Goal: Task Accomplishment & Management: Manage account settings

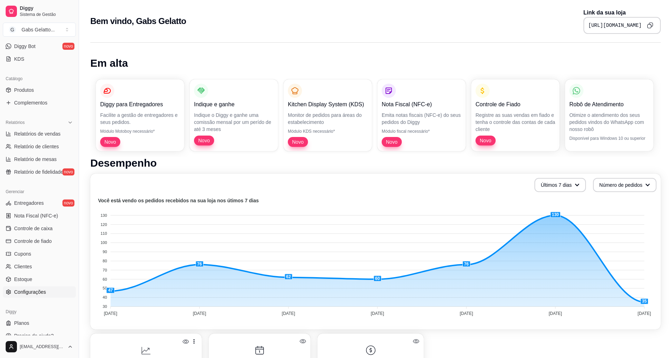
scroll to position [150, 0]
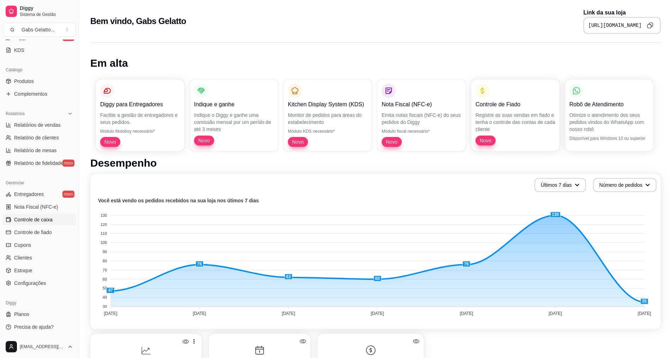
click at [34, 219] on span "Controle de caixa" at bounding box center [33, 219] width 38 height 7
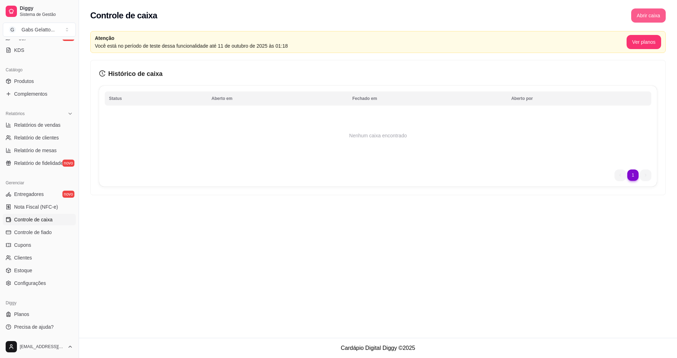
click at [642, 17] on button "Abrir caixa" at bounding box center [648, 15] width 35 height 14
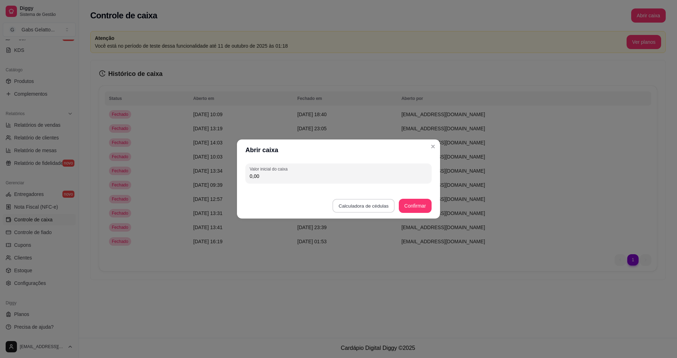
click at [387, 204] on button "Calculadora de cédulas" at bounding box center [364, 206] width 62 height 14
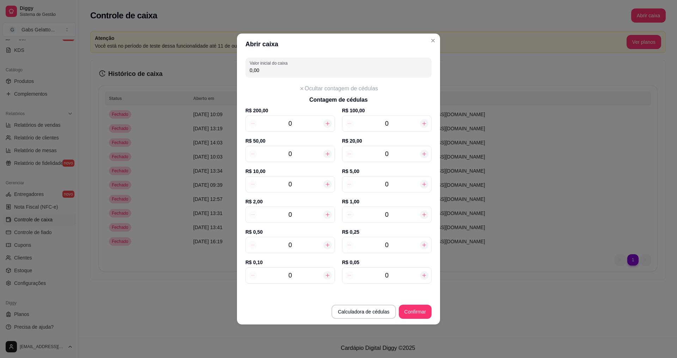
click at [391, 154] on input "0" at bounding box center [387, 154] width 66 height 10
type input "60,00"
type input "3"
drag, startPoint x: 320, startPoint y: 174, endPoint x: 320, endPoint y: 180, distance: 5.6
click at [320, 174] on label "R$ 10,00" at bounding box center [290, 171] width 90 height 7
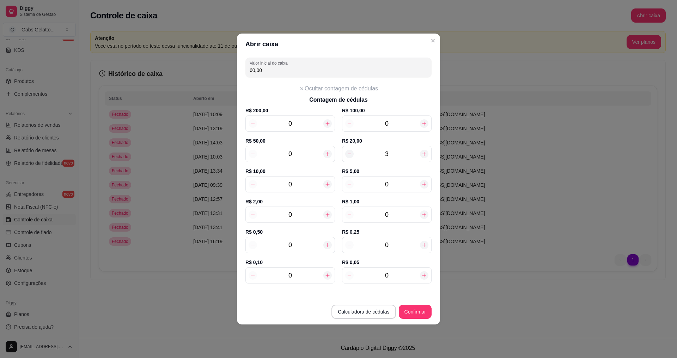
click at [318, 185] on input "0" at bounding box center [290, 184] width 66 height 10
type input "100,00"
type input "4"
type input "8"
type input "140,00"
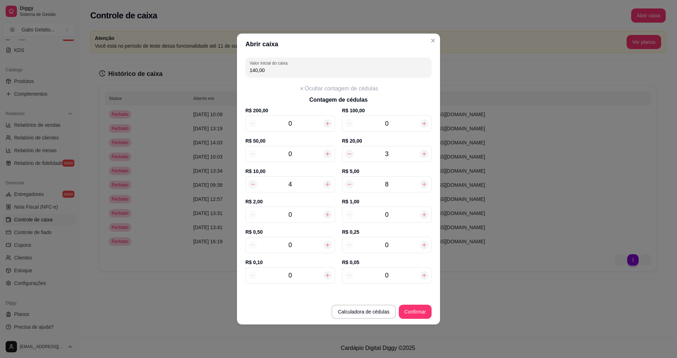
type input "8"
type input "1"
type input "142,00"
type input "12"
type input "164,00"
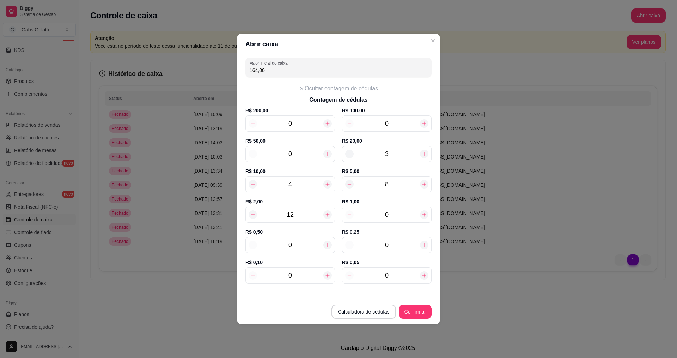
type input "12"
type input "1"
type input "165,00"
type input "10"
type input "174,00"
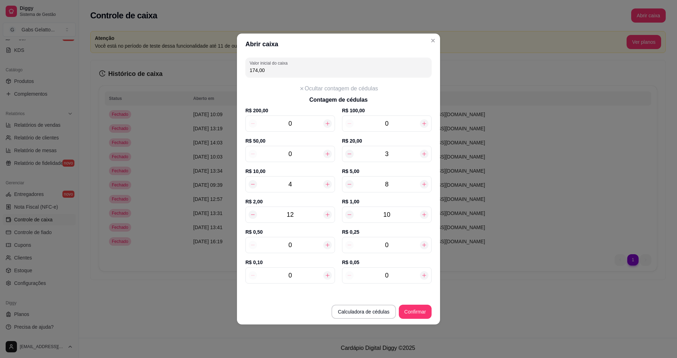
type input "10"
type input "3"
type input "175,50"
type input "32"
type input "190,00"
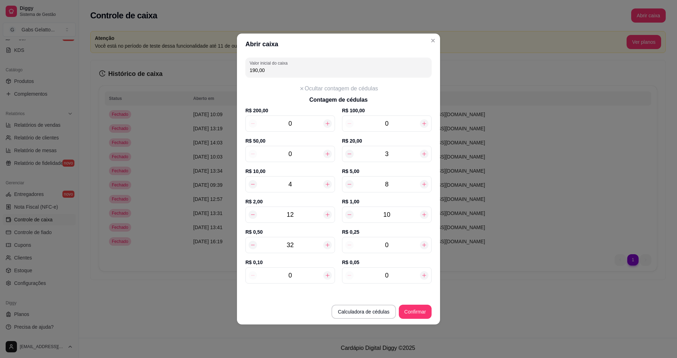
type input "32"
click at [399, 247] on input "0" at bounding box center [387, 245] width 66 height 10
type input "190,25"
type input "14"
type input "193,50"
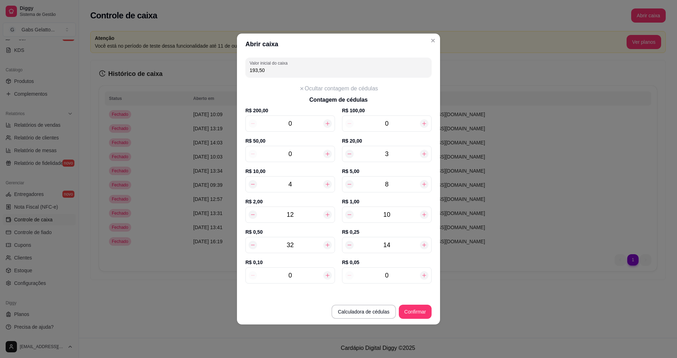
type input "14"
type input "2"
type input "193,70"
type input "27"
type input "196,20"
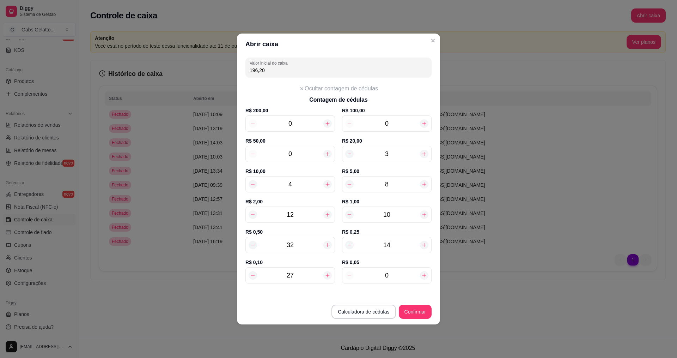
type input "27"
type input "1"
type input "196,25"
type input "16"
type input "197,00"
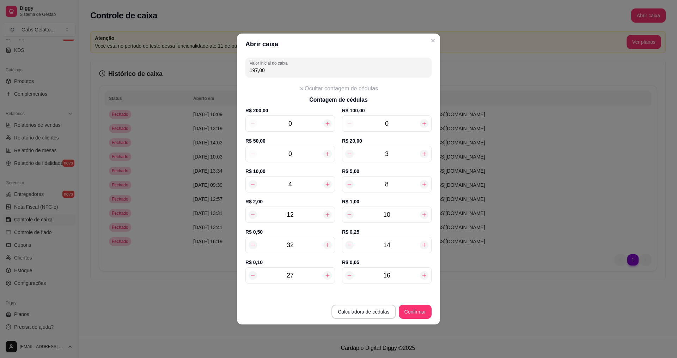
type input "1"
type input "196,25"
type input "0"
type input "196,20"
type input "2"
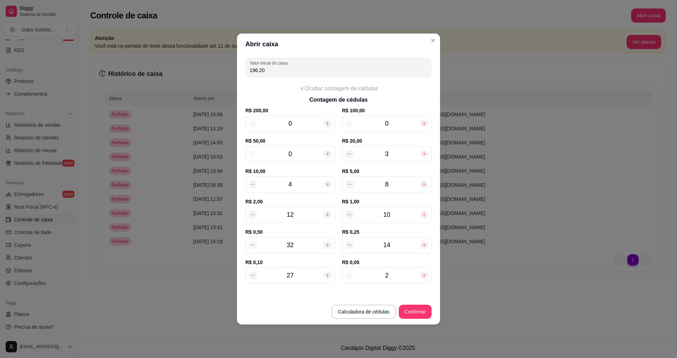
type input "196,30"
type input "26"
type input "197,50"
type input "26"
click at [425, 315] on button "Confirmar" at bounding box center [415, 312] width 32 height 14
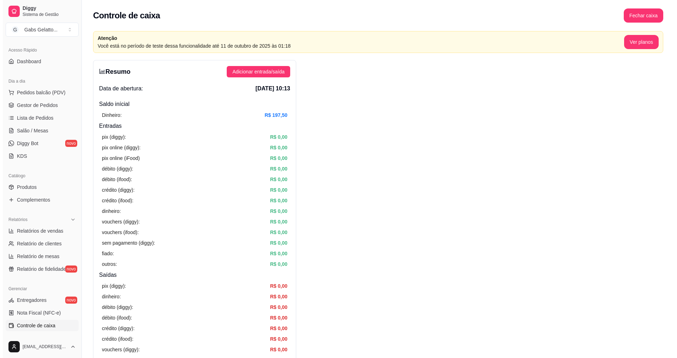
scroll to position [9, 0]
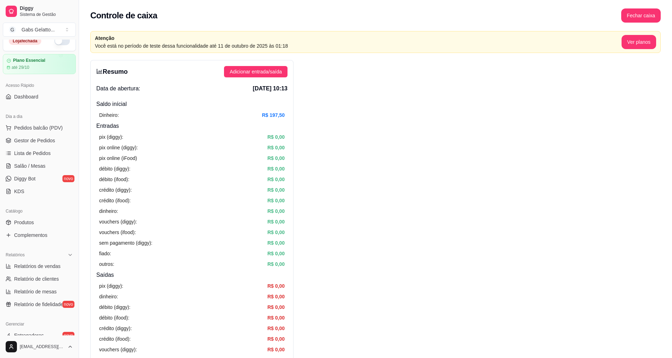
click at [37, 146] on ul "Pedidos balcão (PDV) Gestor de Pedidos Lista de Pedidos Salão / Mesas Diggy Bot…" at bounding box center [39, 159] width 73 height 75
click at [42, 145] on link "Gestor de Pedidos" at bounding box center [39, 140] width 73 height 11
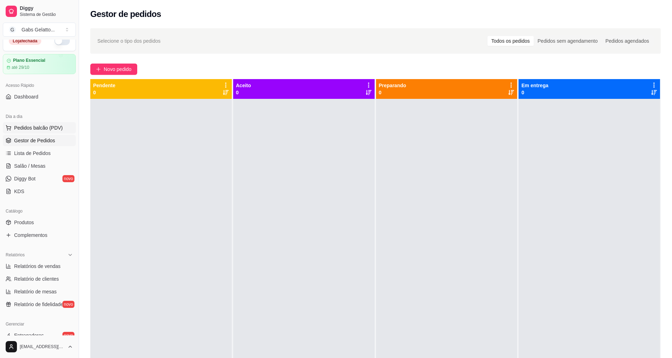
click at [48, 131] on span "Pedidos balcão (PDV)" at bounding box center [38, 127] width 49 height 7
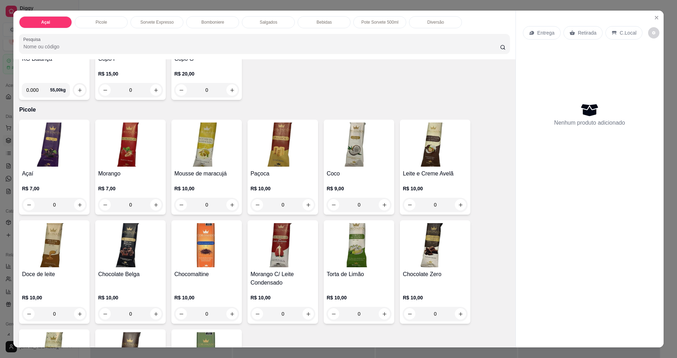
scroll to position [79, 0]
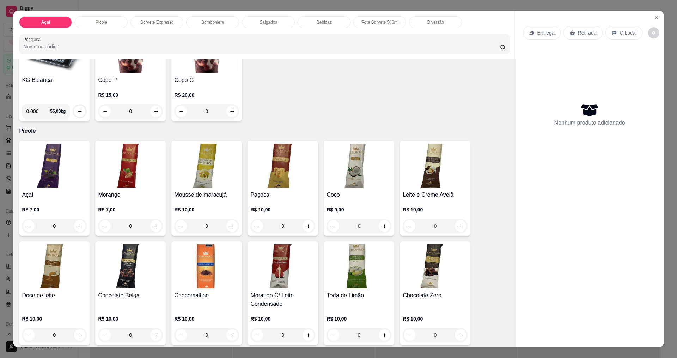
click at [137, 178] on img at bounding box center [130, 166] width 65 height 44
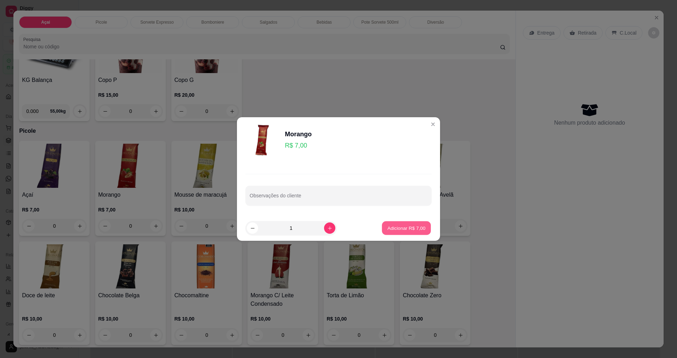
click at [382, 226] on button "Adicionar R$ 7,00" at bounding box center [406, 228] width 49 height 14
type input "1"
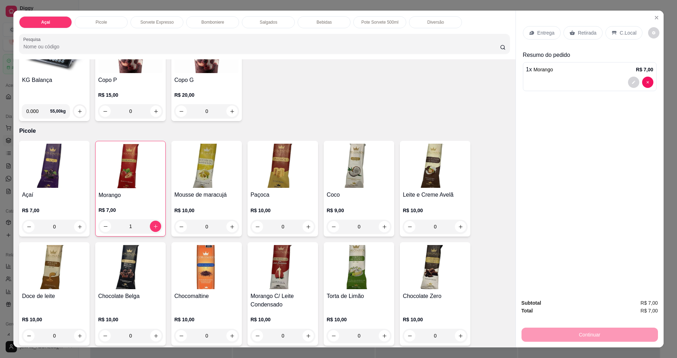
click at [620, 30] on p "C.Local" at bounding box center [628, 32] width 17 height 7
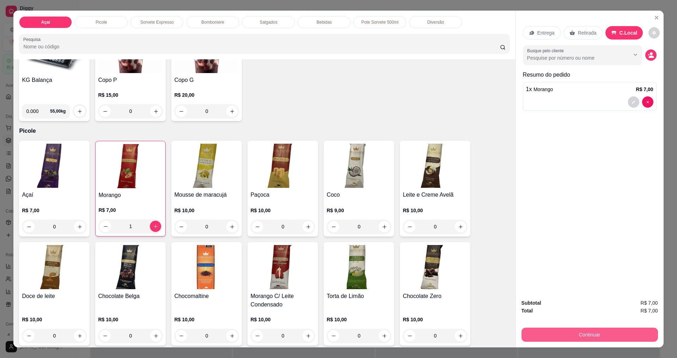
click at [569, 330] on button "Continuar" at bounding box center [590, 334] width 137 height 14
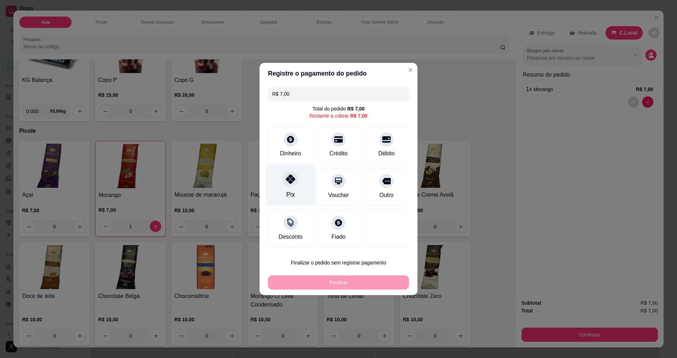
click at [291, 183] on icon at bounding box center [290, 178] width 9 height 9
type input "R$ 0,00"
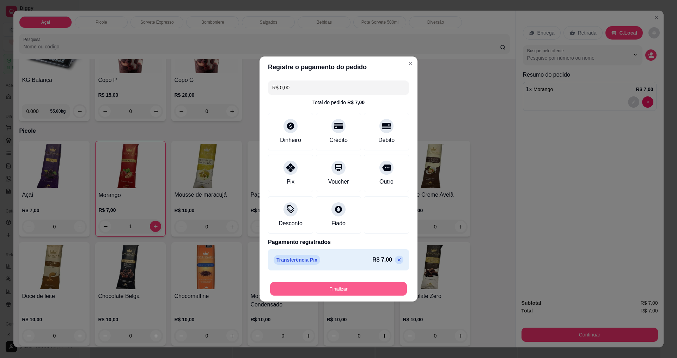
click at [333, 283] on button "Finalizar" at bounding box center [338, 289] width 137 height 14
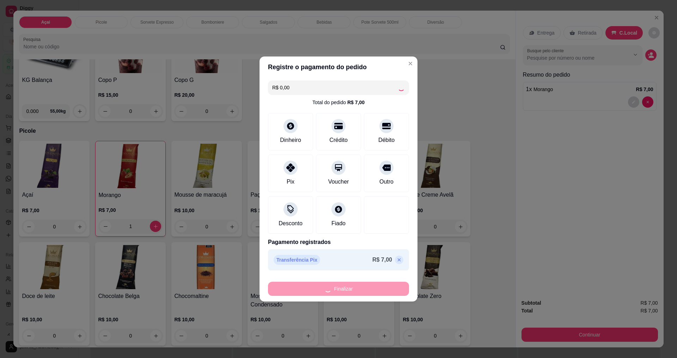
type input "0"
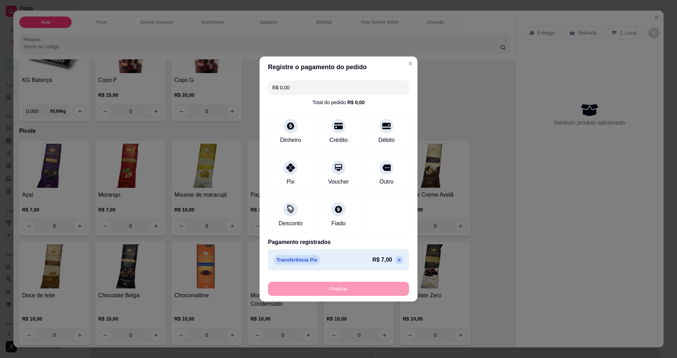
type input "-R$ 7,00"
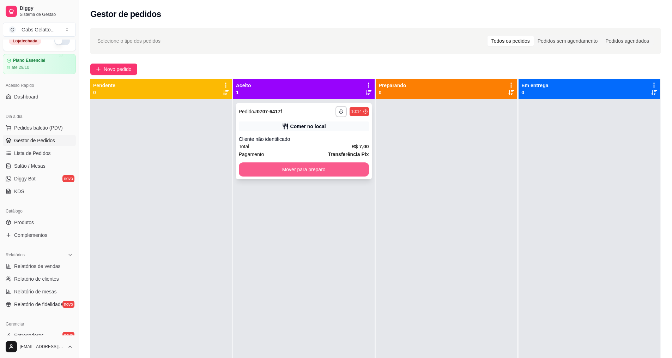
click at [362, 167] on button "Mover para preparo" at bounding box center [304, 169] width 130 height 14
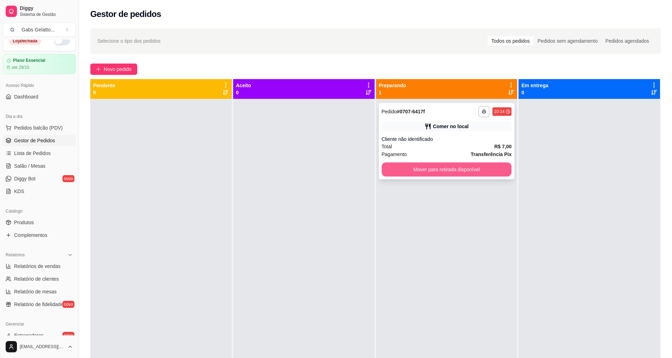
click at [399, 168] on button "Mover para retirada disponível" at bounding box center [447, 169] width 130 height 14
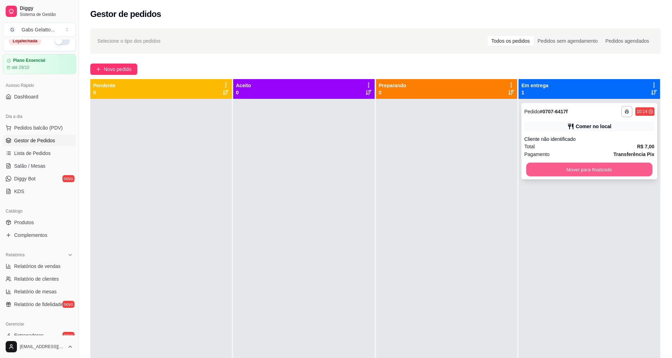
click at [558, 170] on button "Mover para finalizado" at bounding box center [589, 170] width 126 height 14
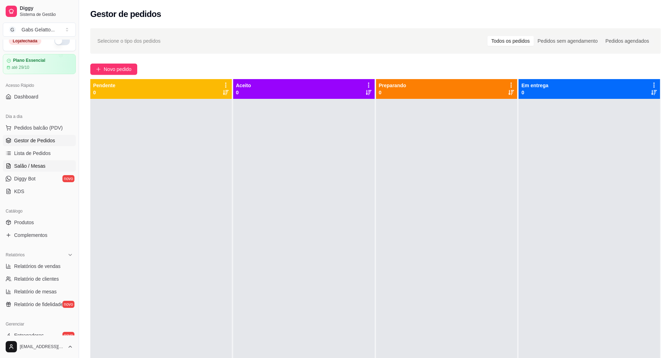
click at [35, 167] on span "Salão / Mesas" at bounding box center [29, 165] width 31 height 7
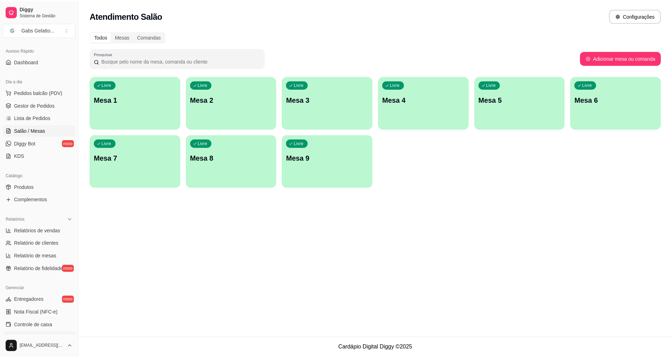
scroll to position [150, 0]
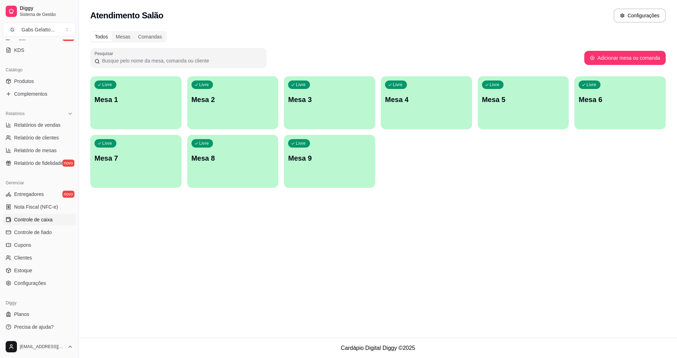
click at [56, 219] on link "Controle de caixa" at bounding box center [39, 219] width 73 height 11
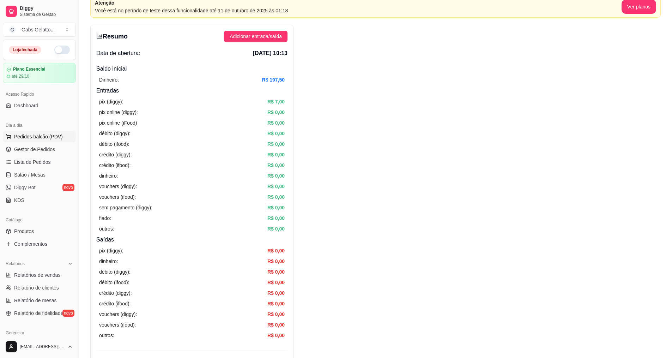
click at [40, 139] on span "Pedidos balcão (PDV)" at bounding box center [38, 136] width 49 height 7
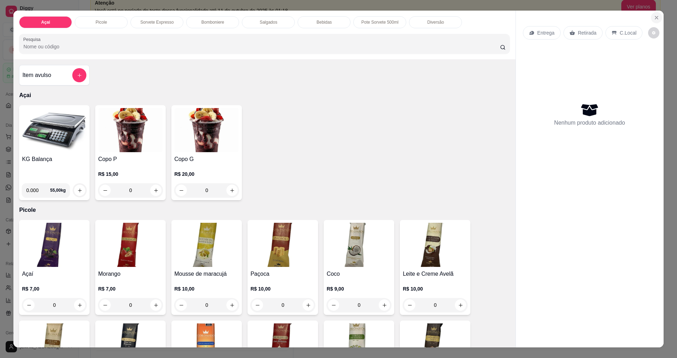
click at [658, 13] on button "Close" at bounding box center [656, 17] width 11 height 11
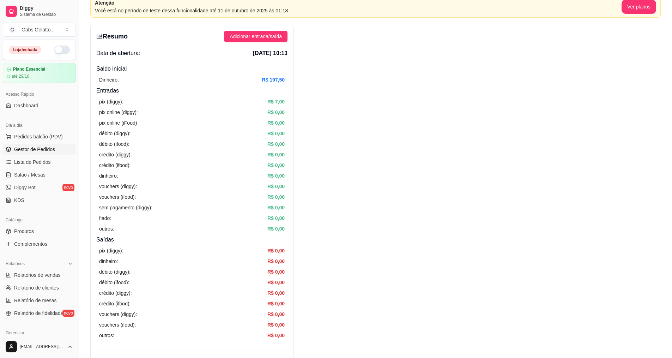
click at [59, 152] on link "Gestor de Pedidos" at bounding box center [39, 149] width 73 height 11
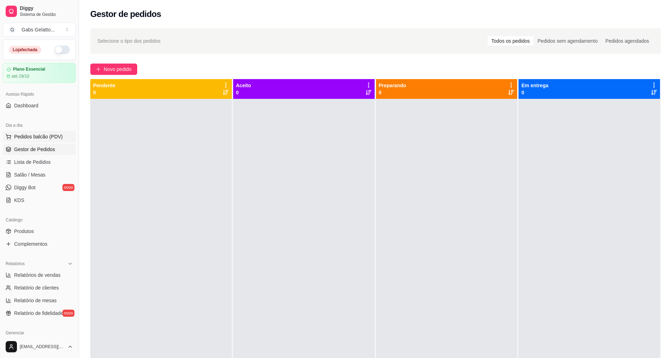
click at [36, 134] on span "Pedidos balcão (PDV)" at bounding box center [38, 136] width 49 height 7
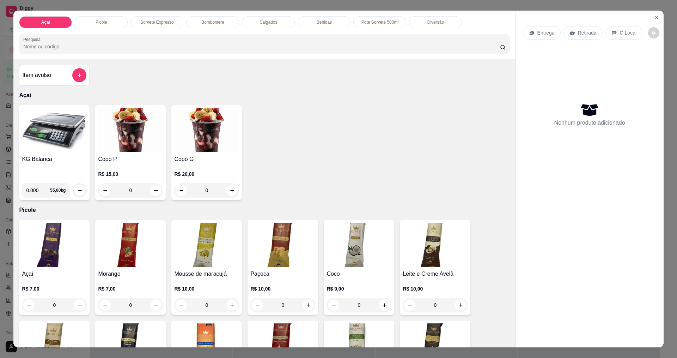
drag, startPoint x: 455, startPoint y: 114, endPoint x: 450, endPoint y: 113, distance: 5.0
click at [455, 114] on div "KG Balança 0.000 55,00 kg Copo P R$ 15,00 0 Copo G R$ 20,00 0" at bounding box center [264, 152] width 491 height 95
click at [654, 17] on icon "Close" at bounding box center [657, 18] width 6 height 6
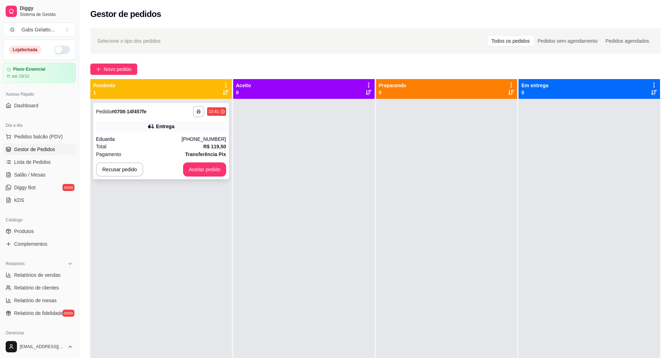
click at [214, 138] on div "[PHONE_NUMBER]" at bounding box center [204, 138] width 44 height 7
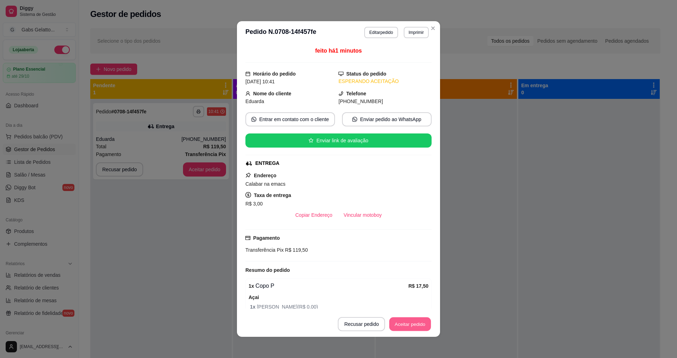
click at [396, 319] on button "Aceitar pedido" at bounding box center [410, 324] width 42 height 14
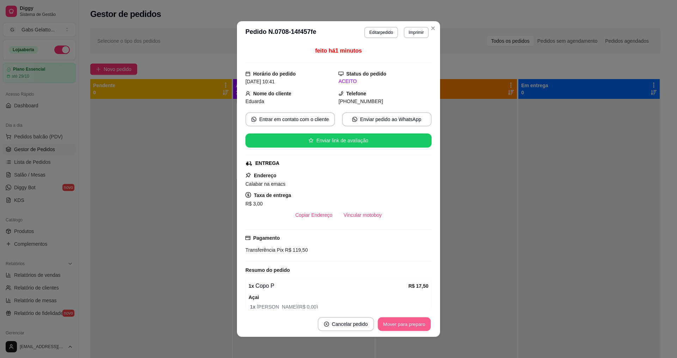
click at [396, 319] on button "Mover para preparo" at bounding box center [404, 324] width 53 height 14
